Goal: Transaction & Acquisition: Purchase product/service

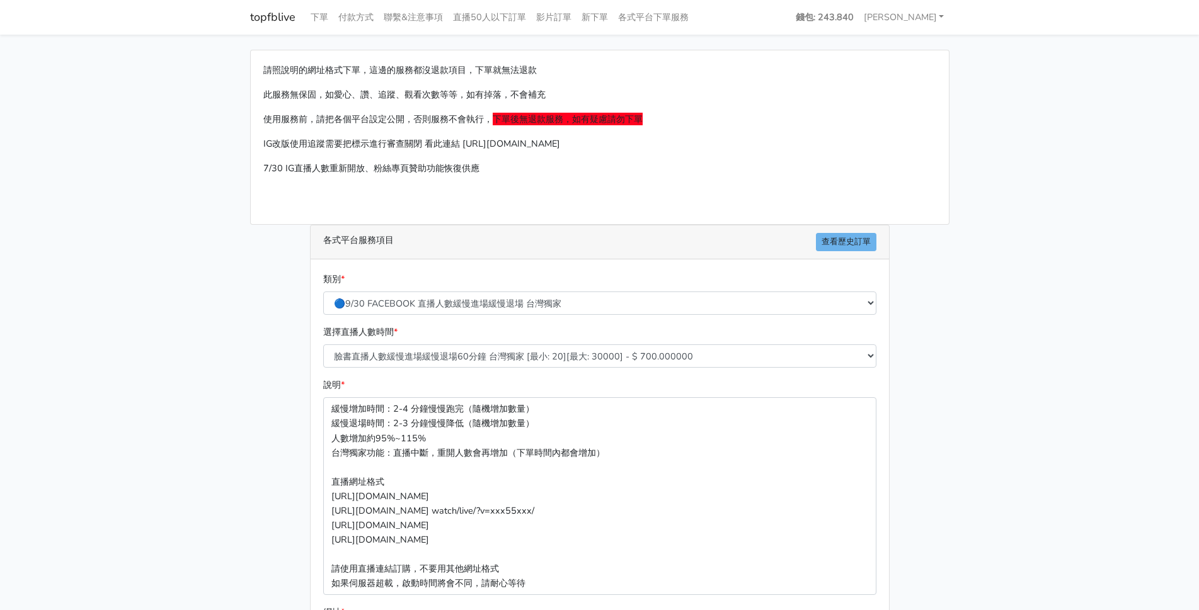
select select "🔵9/30 FACEBOOK 直播人數緩慢進場緩慢退場 台灣獨家"
click at [560, 361] on select "臉書直播人數緩慢進場緩慢退場60分鐘 台灣獨家 [最小: 20][最大: 30000] - $ 700.000000 臉書直播人數緩慢進場緩慢退場120分鐘 …" at bounding box center [599, 356] width 553 height 23
click at [323, 345] on select "臉書直播人數緩慢進場緩慢退場60分鐘 台灣獨家 [最小: 20][最大: 30000] - $ 700.000000 臉書直播人數緩慢進場緩慢退場120分鐘 …" at bounding box center [599, 356] width 553 height 23
click at [244, 449] on div "請照說明的網址格式下單，這邊的服務都沒退款項目，下單就無法退款 此服務無保固，如愛心、讚、追蹤、觀看次數等等，如有掉落，不會補充 使用服務前，請把各個平台設定…" at bounding box center [600, 432] width 718 height 764
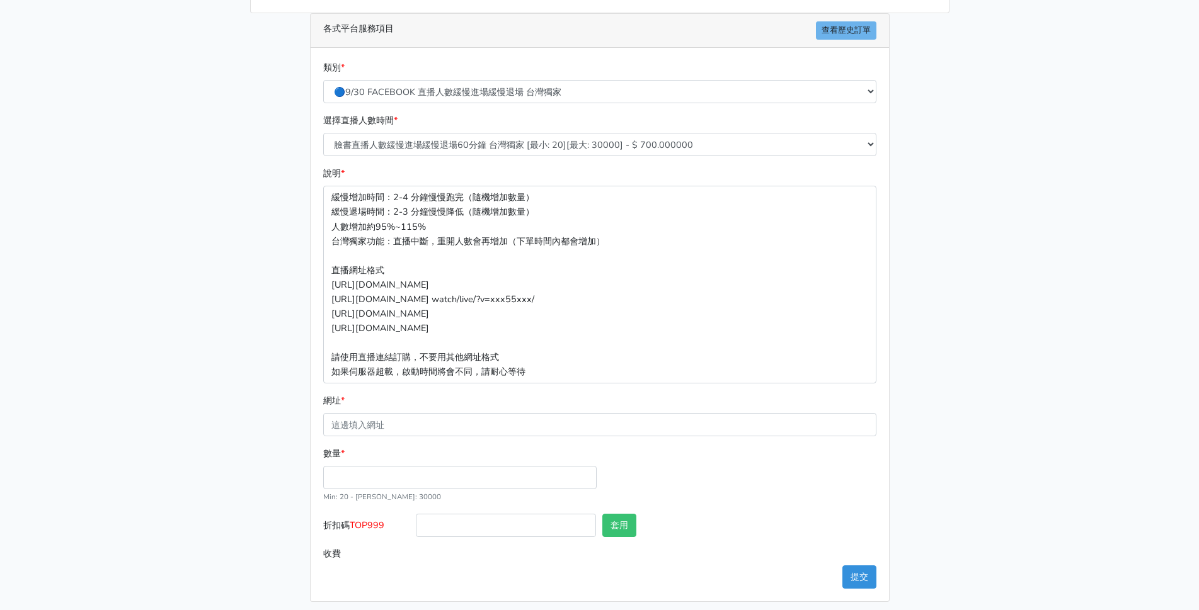
scroll to position [219, 0]
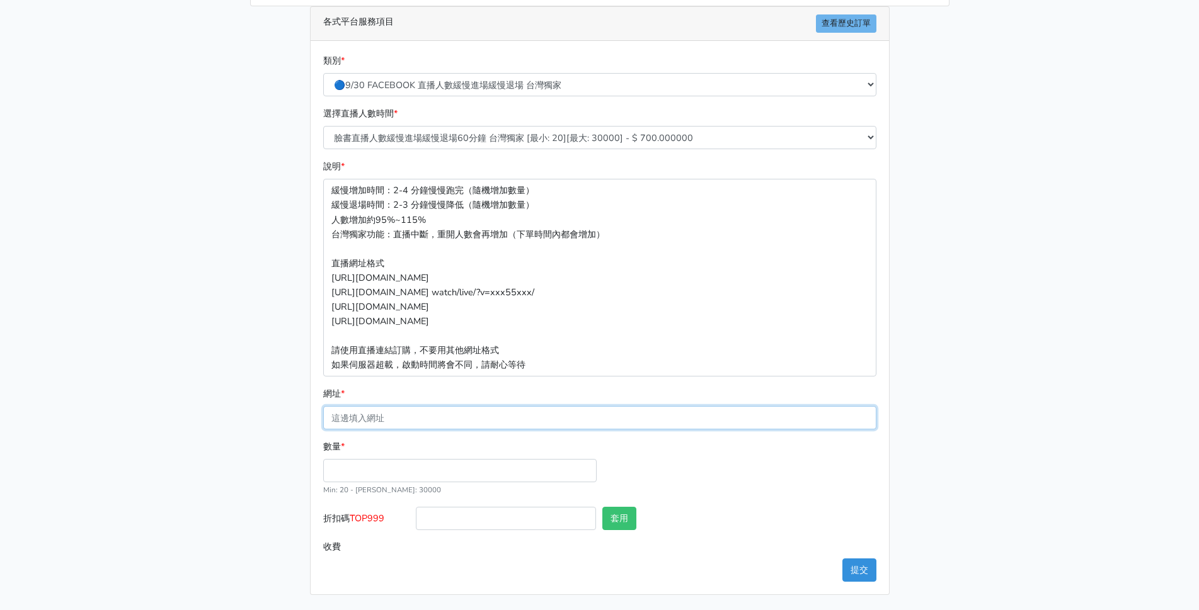
click at [367, 417] on input "網址 *" at bounding box center [599, 417] width 553 height 23
paste input "[URL][DOMAIN_NAME]"
type input "[URL][DOMAIN_NAME]"
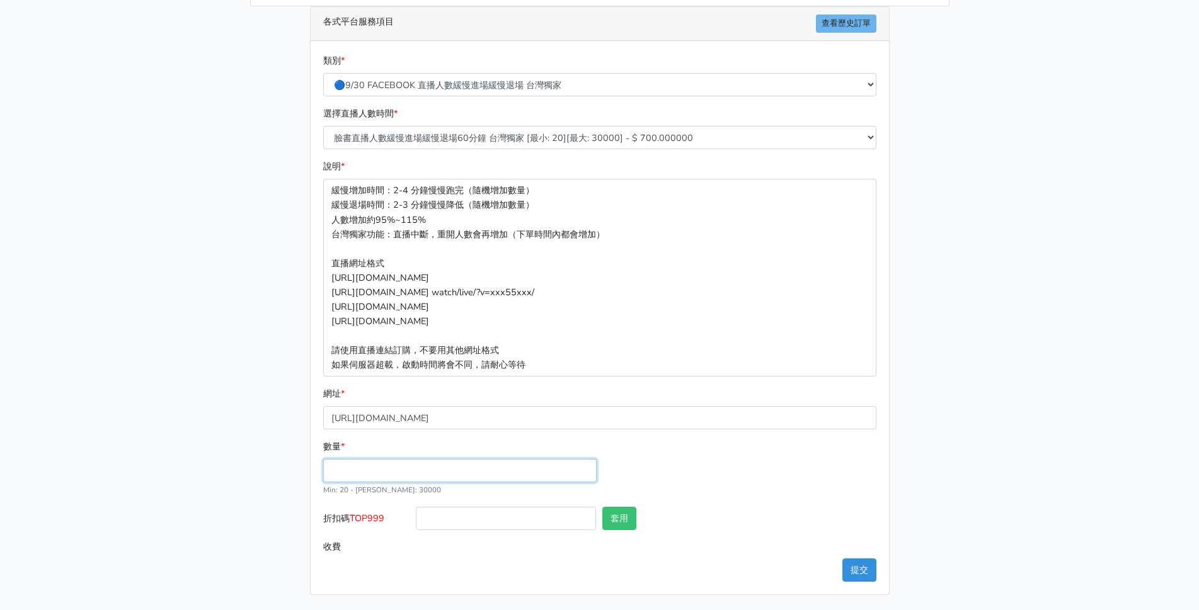
drag, startPoint x: 354, startPoint y: 467, endPoint x: 367, endPoint y: 464, distance: 13.5
click at [355, 467] on input "數量 *" at bounding box center [459, 470] width 273 height 23
type input "50"
type input "35.000"
drag, startPoint x: 387, startPoint y: 518, endPoint x: 355, endPoint y: 520, distance: 32.2
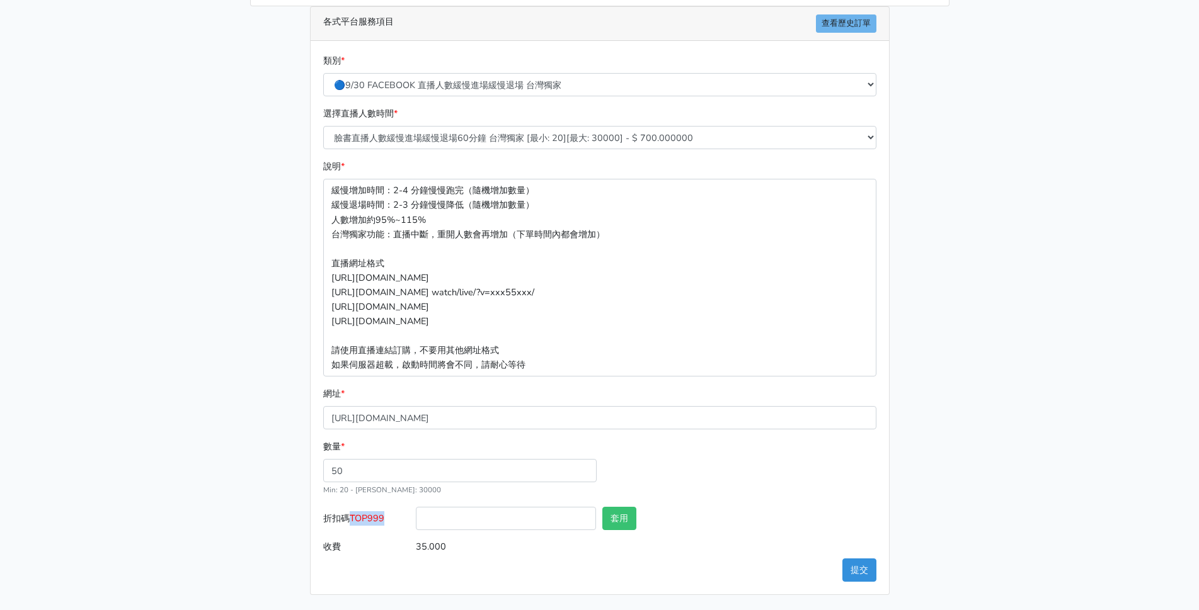
click at [355, 520] on label "折扣碼 TOP999" at bounding box center [366, 521] width 93 height 28
copy span "TOP999"
click at [448, 523] on input "折扣碼 TOP999" at bounding box center [506, 518] width 180 height 23
paste input "TOP999"
type input "TOP999"
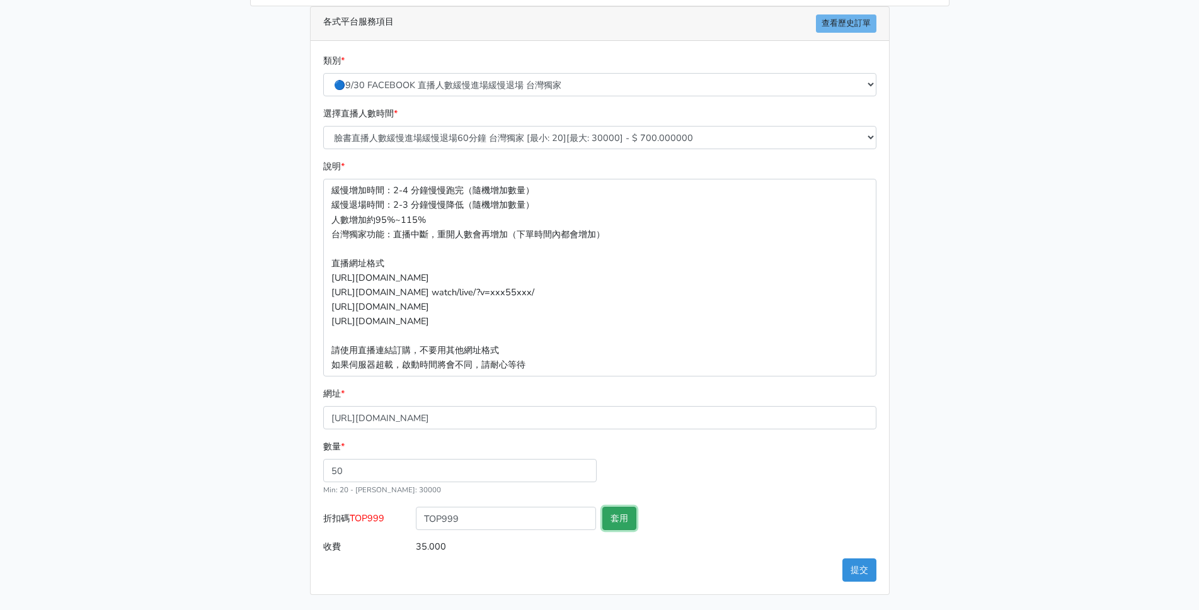
click at [622, 520] on button "套用" at bounding box center [619, 518] width 34 height 23
type input "套用失敗"
drag, startPoint x: 430, startPoint y: 479, endPoint x: 223, endPoint y: 468, distance: 207.6
click at [239, 450] on main "請照說明的網址格式下單，這邊的服務都沒退款項目，下單就無法退款 此服務無保固，如愛心、讚、追蹤、觀看次數等等，如有掉落，不會補充 使用服務前，請把各個平台設定…" at bounding box center [599, 213] width 1199 height 794
type input "60"
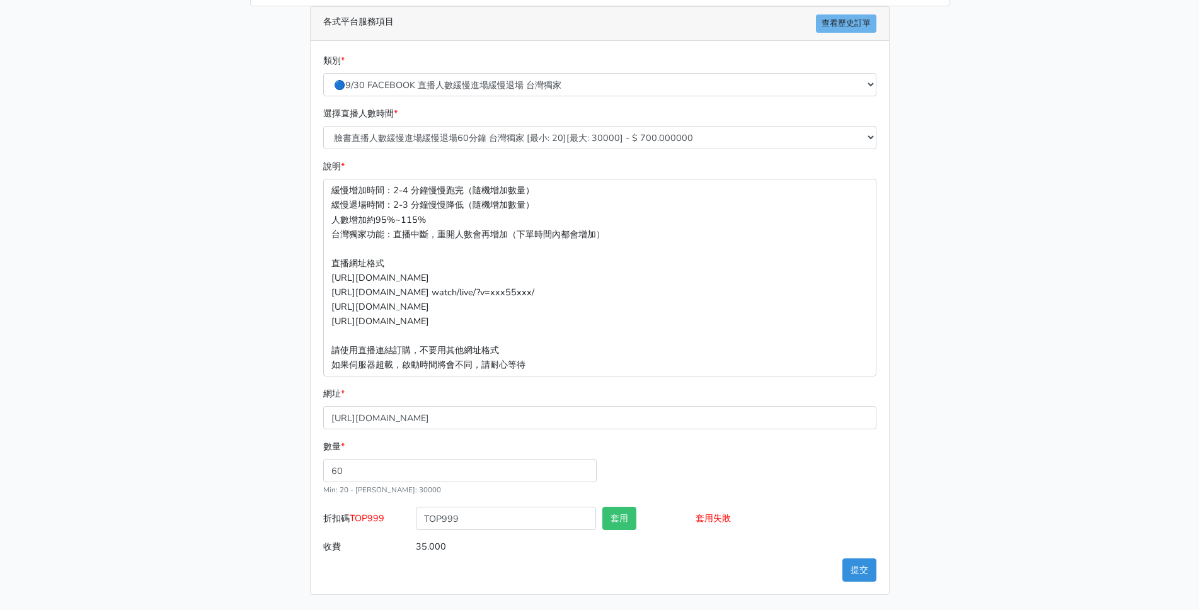
type input "42.000"
click at [224, 469] on main "請照說明的網址格式下單，這邊的服務都沒退款項目，下單就無法退款 此服務無保固，如愛心、讚、追蹤、觀看次數等等，如有掉落，不會補充 使用服務前，請把各個平台設定…" at bounding box center [599, 213] width 1199 height 794
click at [969, 430] on main "請照說明的網址格式下單，這邊的服務都沒退款項目，下單就無法退款 此服務無保固，如愛心、讚、追蹤、觀看次數等等，如有掉落，不會補充 使用服務前，請把各個平台設定…" at bounding box center [599, 213] width 1199 height 794
click at [937, 465] on div "請照說明的網址格式下單，這邊的服務都沒退款項目，下單就無法退款 此服務無保固，如愛心、讚、追蹤、觀看次數等等，如有掉落，不會補充 使用服務前，請把各個平台設定…" at bounding box center [600, 213] width 718 height 764
click at [859, 574] on button "提交" at bounding box center [859, 570] width 34 height 23
